Goal: Browse casually

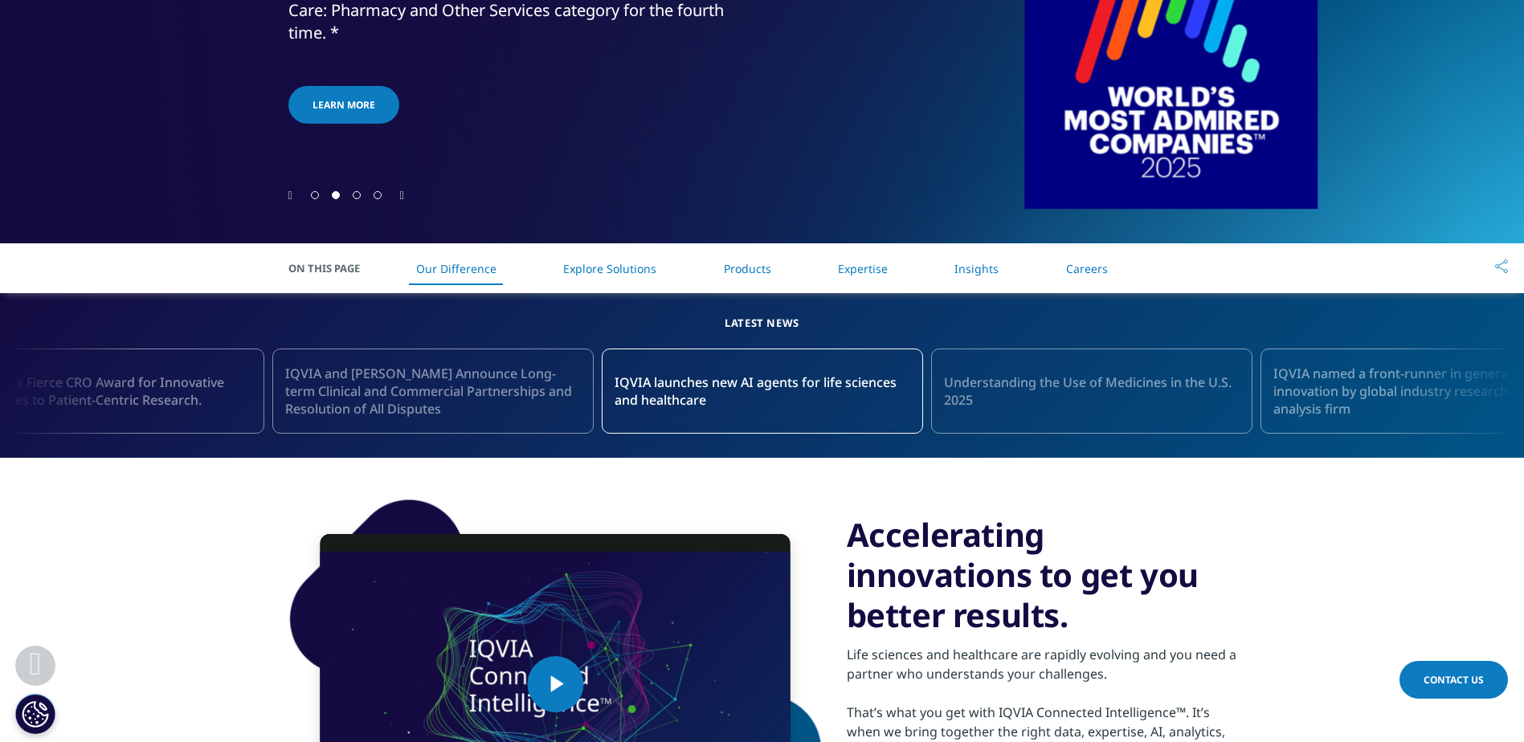
scroll to position [481, 0]
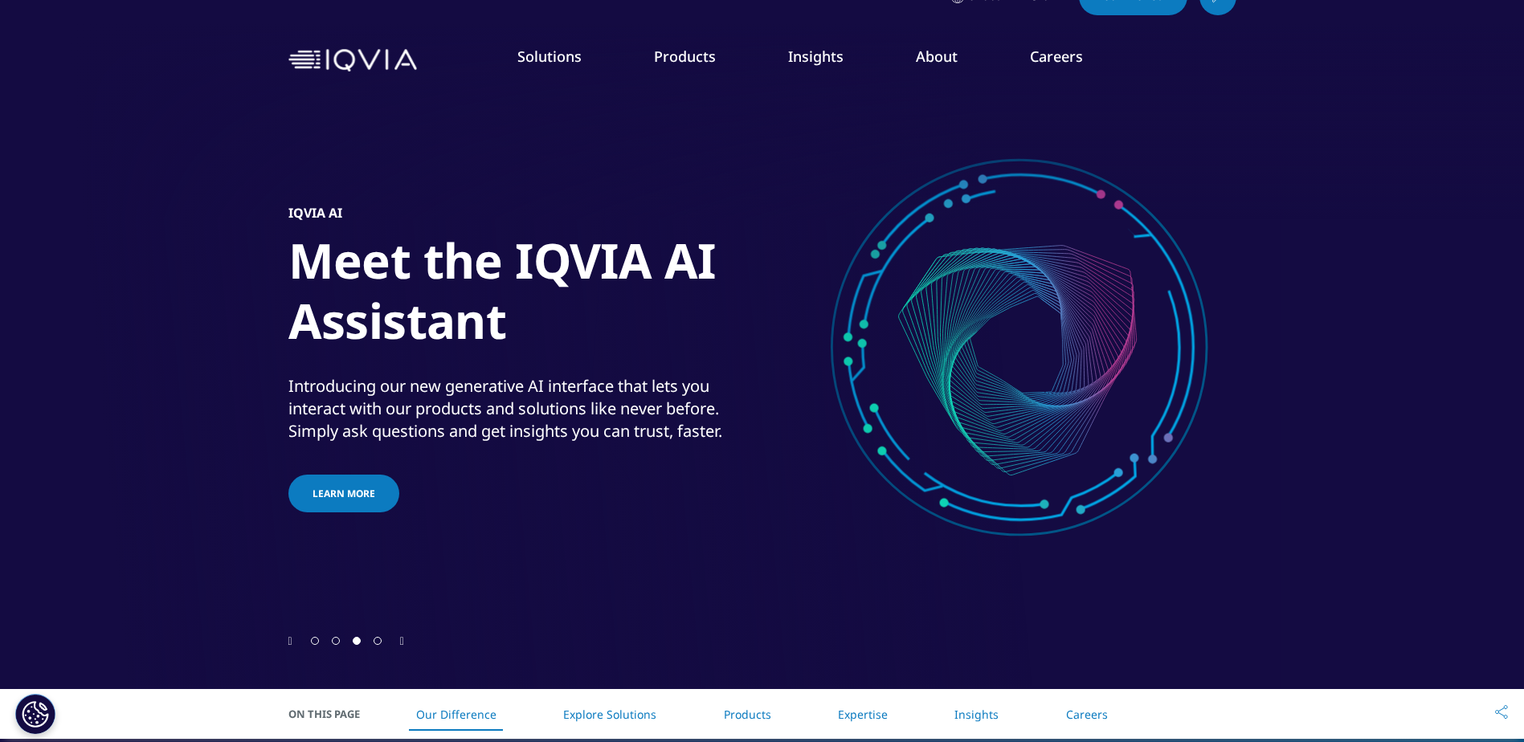
scroll to position [0, 0]
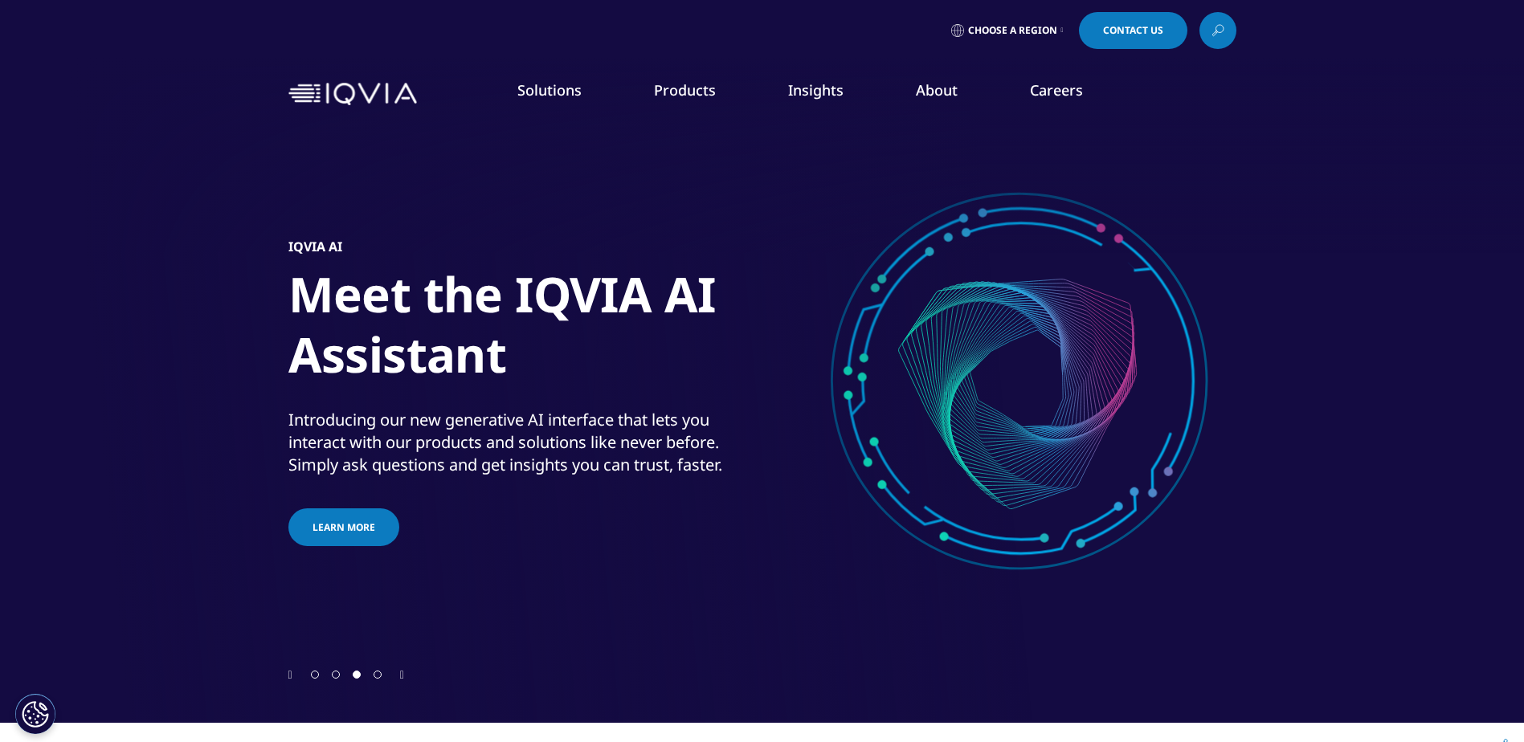
click at [995, 409] on div "IQVIA AI Meet the IQVIA AI Assistant Introducing our new generative AI interfac…" at bounding box center [762, 394] width 948 height 546
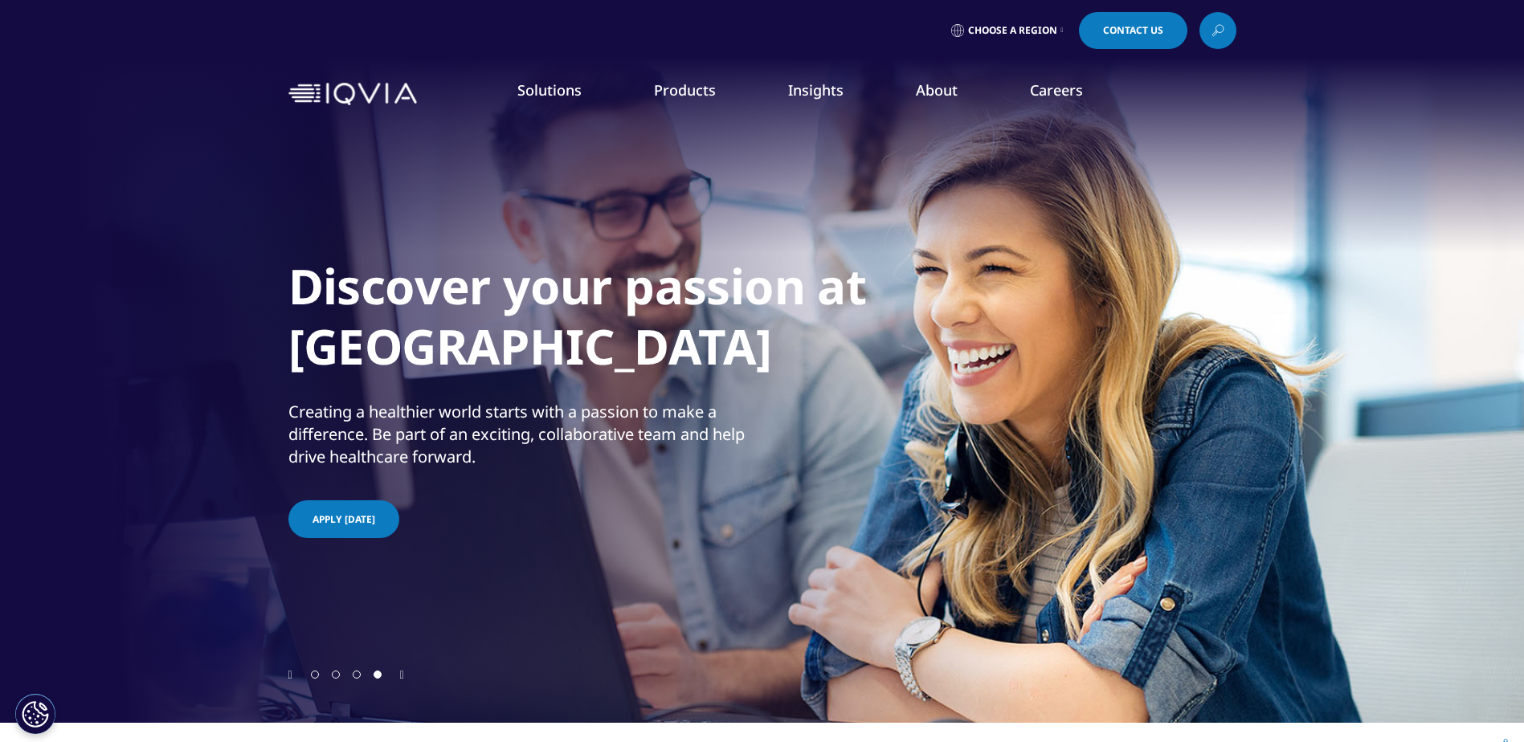
click at [1425, 111] on div "Solutions quick find a capability SOLUTIONS Research & Development Commercializ…" at bounding box center [762, 94] width 1524 height 76
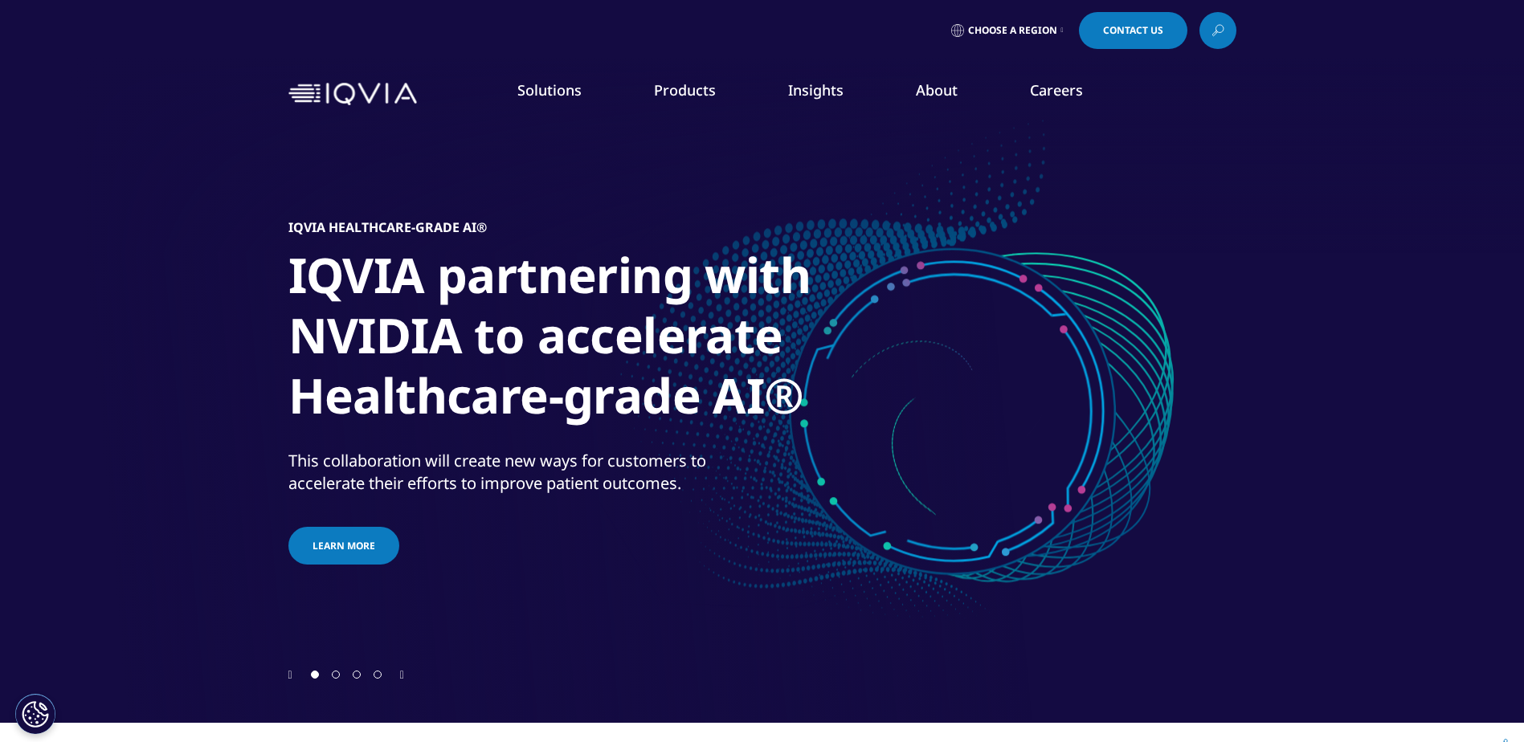
click at [1394, 200] on div at bounding box center [762, 361] width 1524 height 723
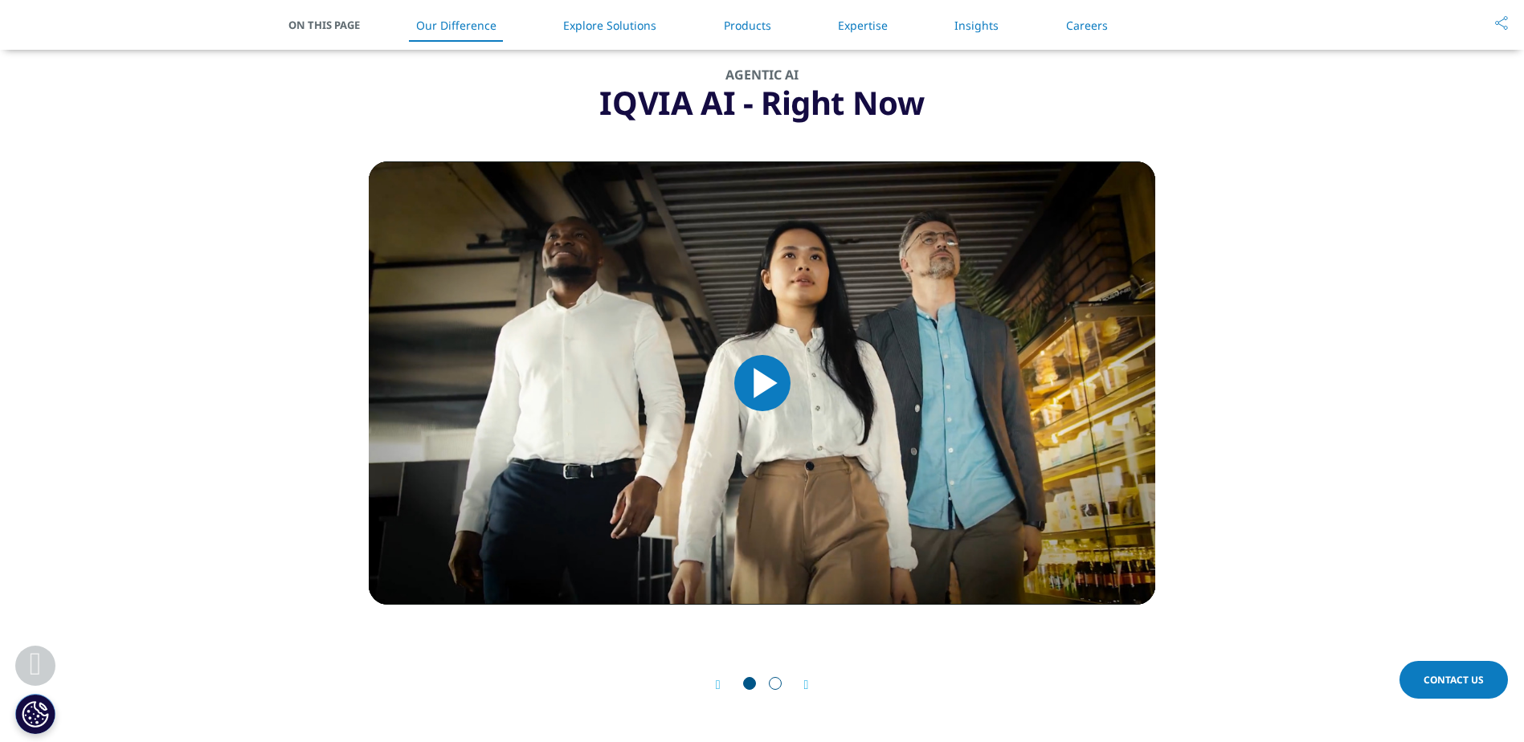
drag, startPoint x: 0, startPoint y: 0, endPoint x: 1376, endPoint y: 263, distance: 1401.3
click at [1300, 126] on section "AGENTIC AI IQVIA AI - Right Now Video Player is loading. Play Video Play Skip B…" at bounding box center [762, 389] width 1524 height 783
click at [1373, 273] on section "AGENTIC AI IQVIA AI - Right Now Video Player is loading. Play Video Play Skip B…" at bounding box center [762, 389] width 1524 height 783
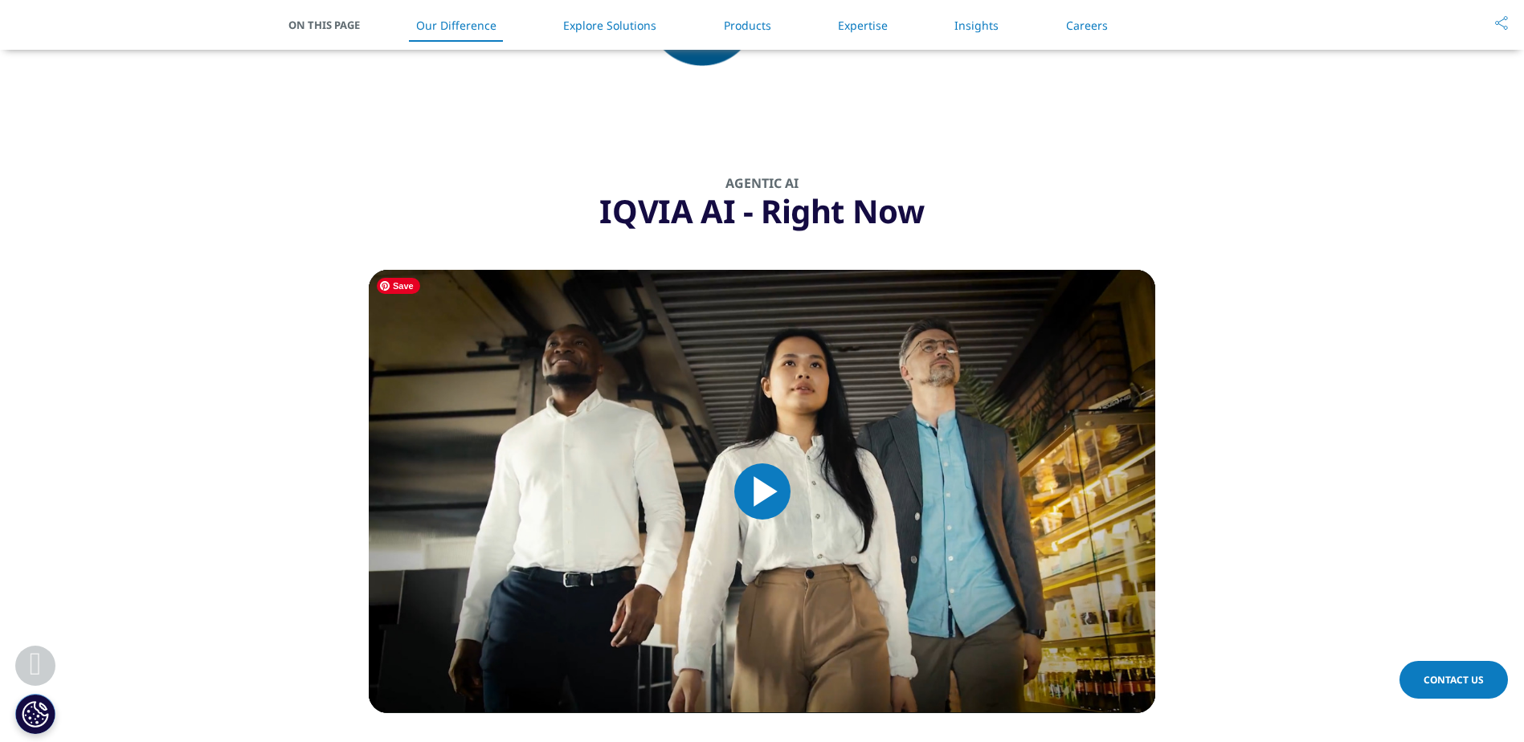
scroll to position [1135, 0]
